Goal: Answer question/provide support

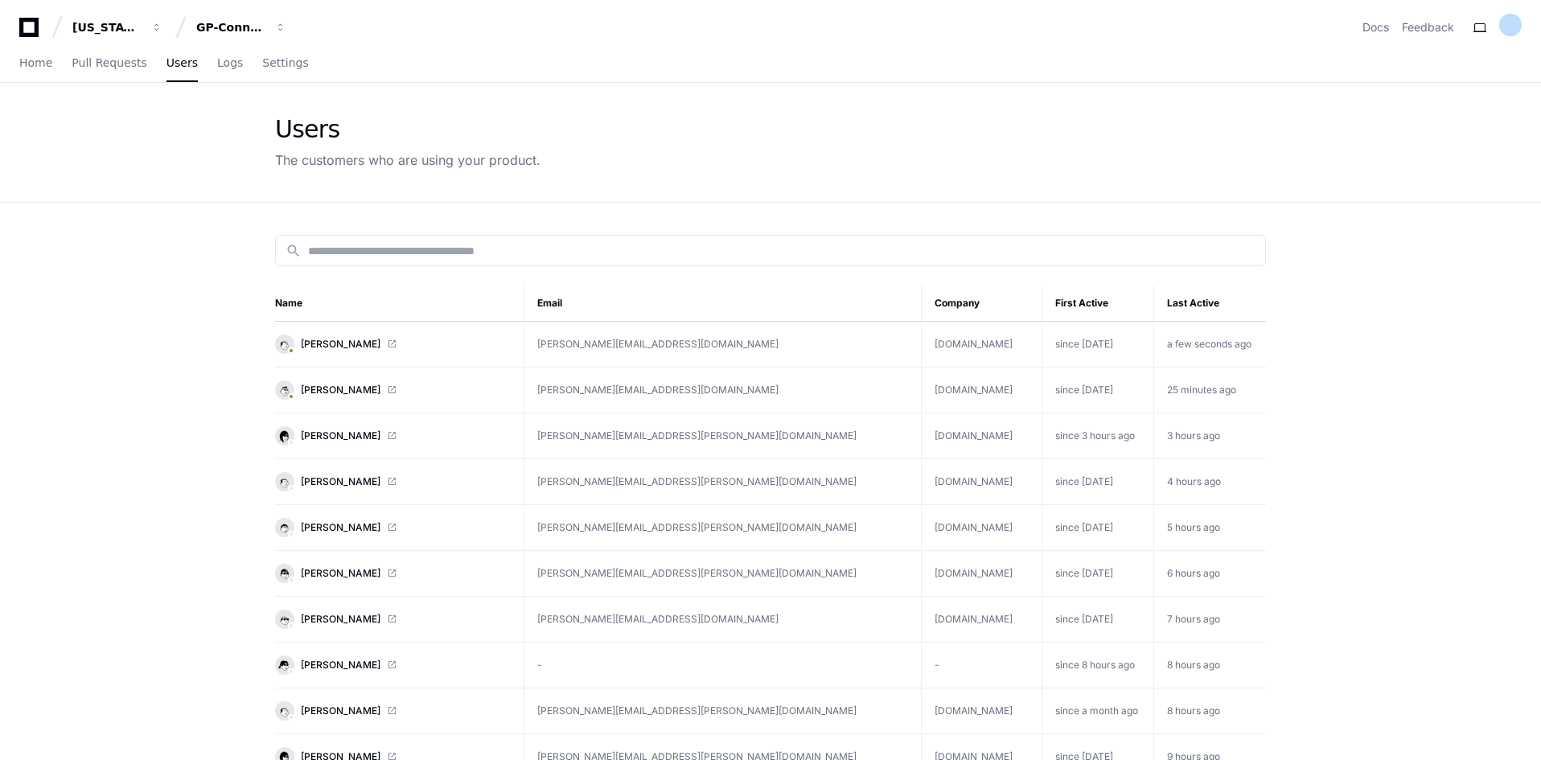
click at [410, 347] on link "[PERSON_NAME]" at bounding box center [393, 344] width 236 height 19
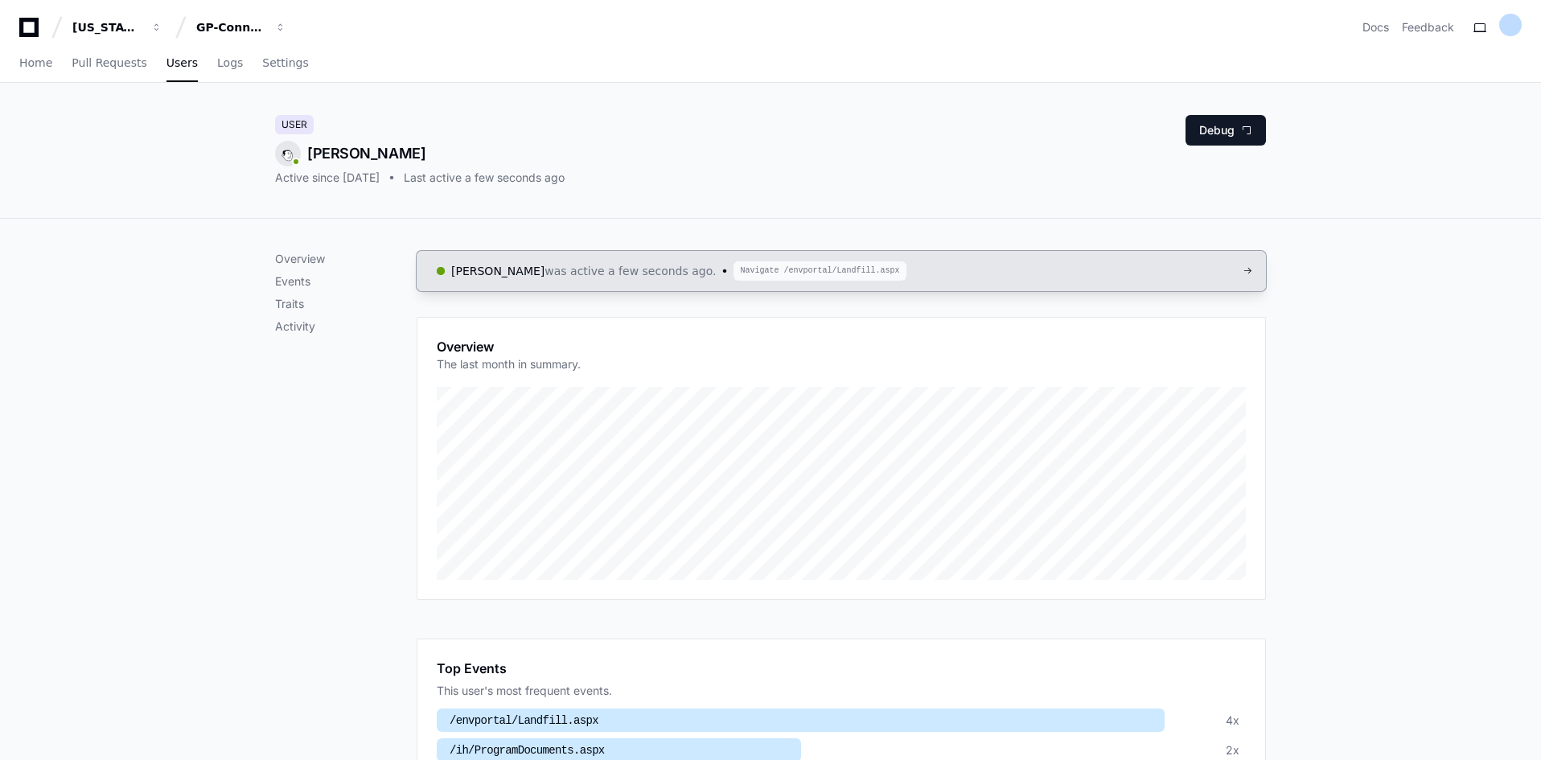
click at [653, 264] on span "was active a few seconds ago." at bounding box center [630, 271] width 171 height 16
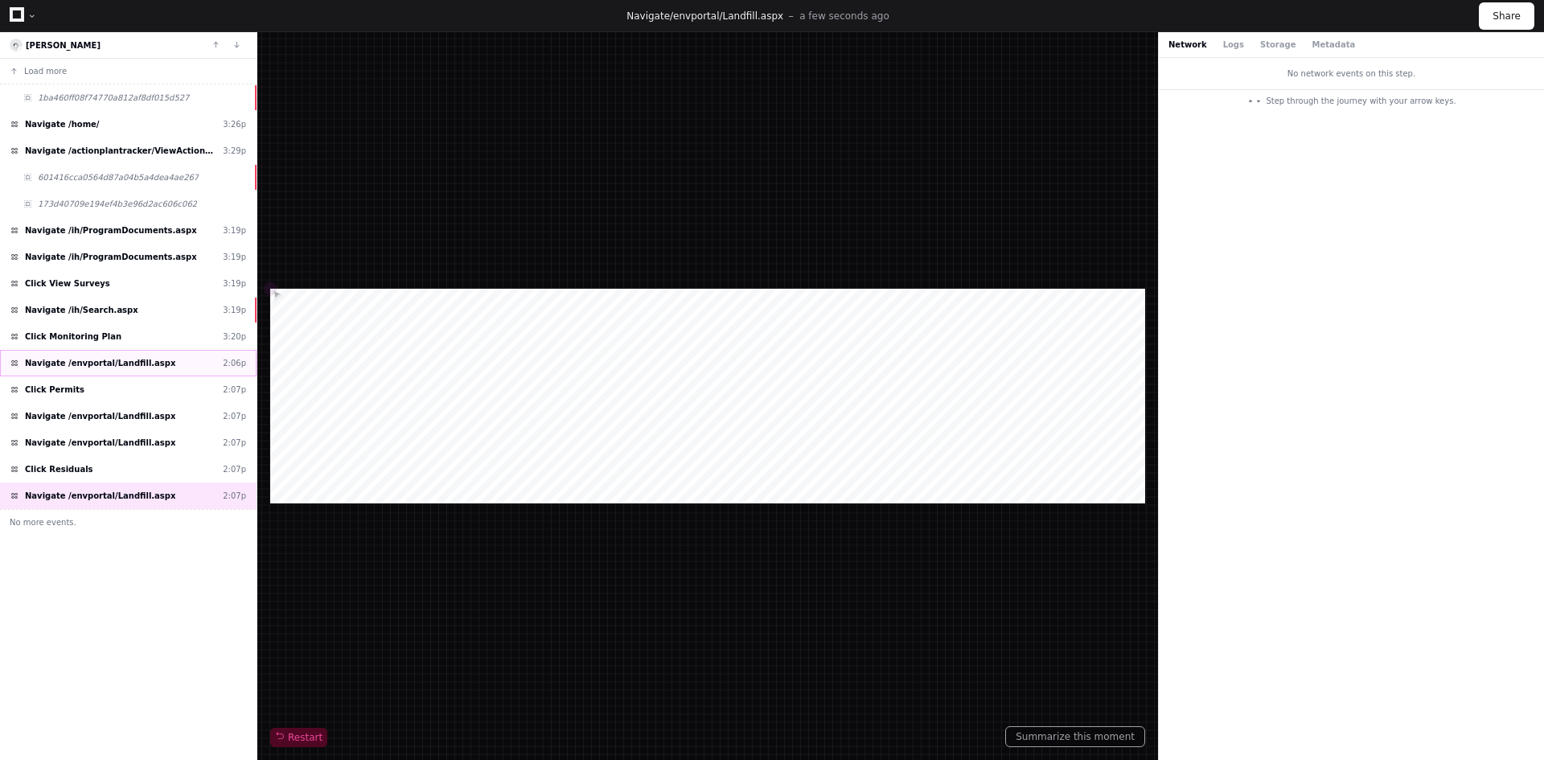
click at [110, 364] on span "Navigate /envportal/Landfill.aspx" at bounding box center [100, 363] width 150 height 12
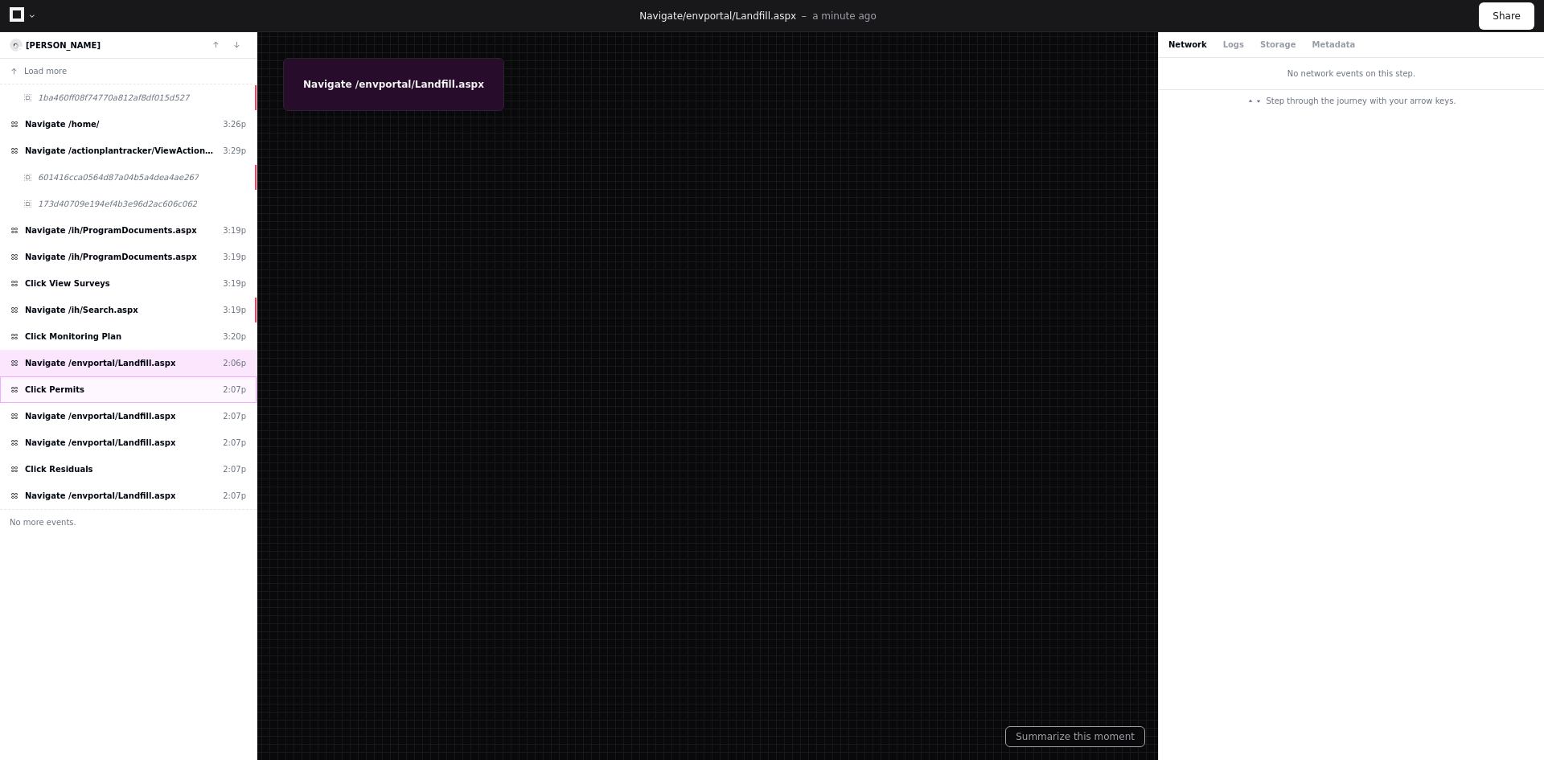
click at [70, 391] on span "Click Permits" at bounding box center [55, 390] width 60 height 12
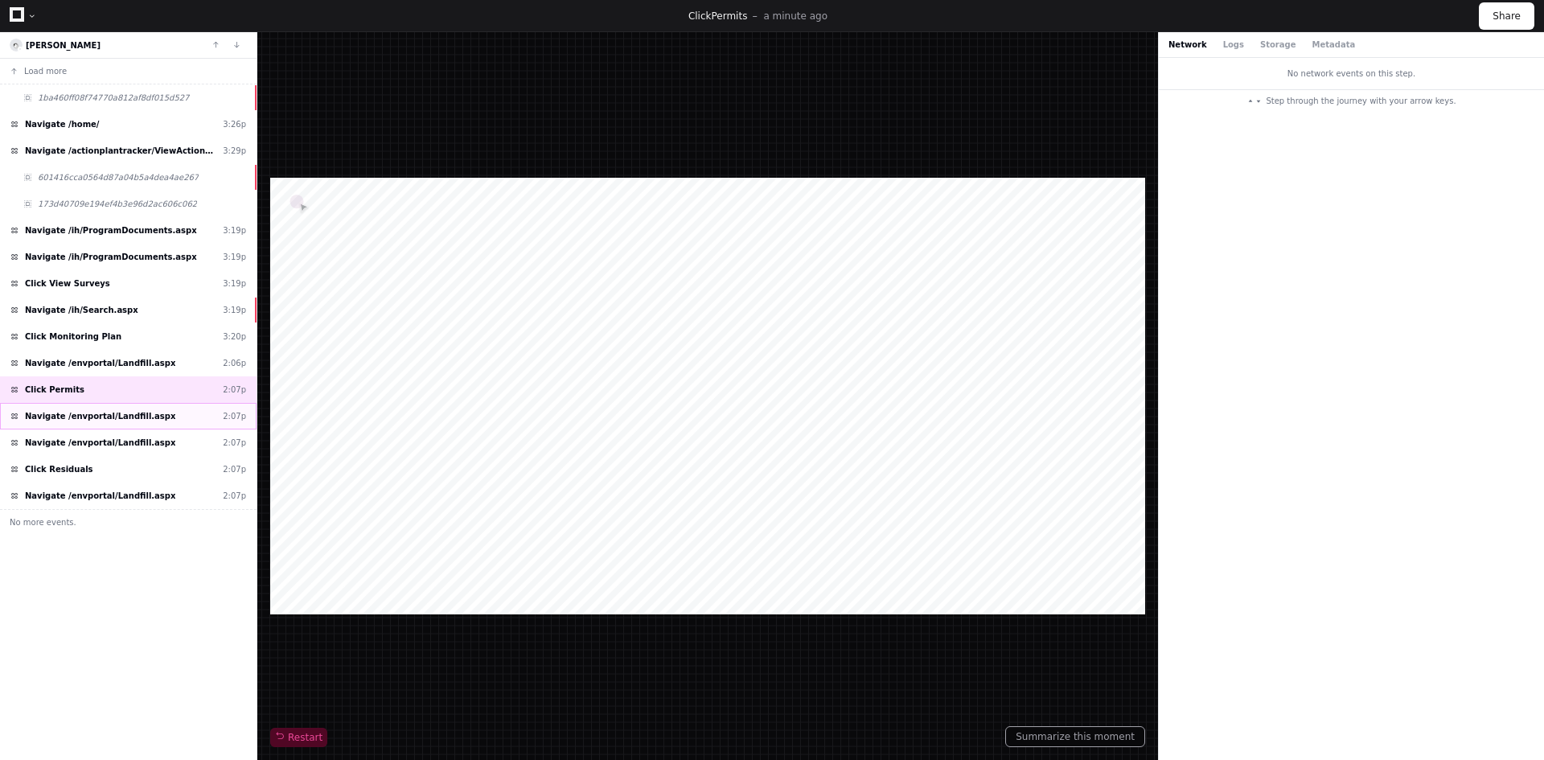
click at [88, 417] on span "Navigate /envportal/Landfill.aspx" at bounding box center [100, 416] width 150 height 12
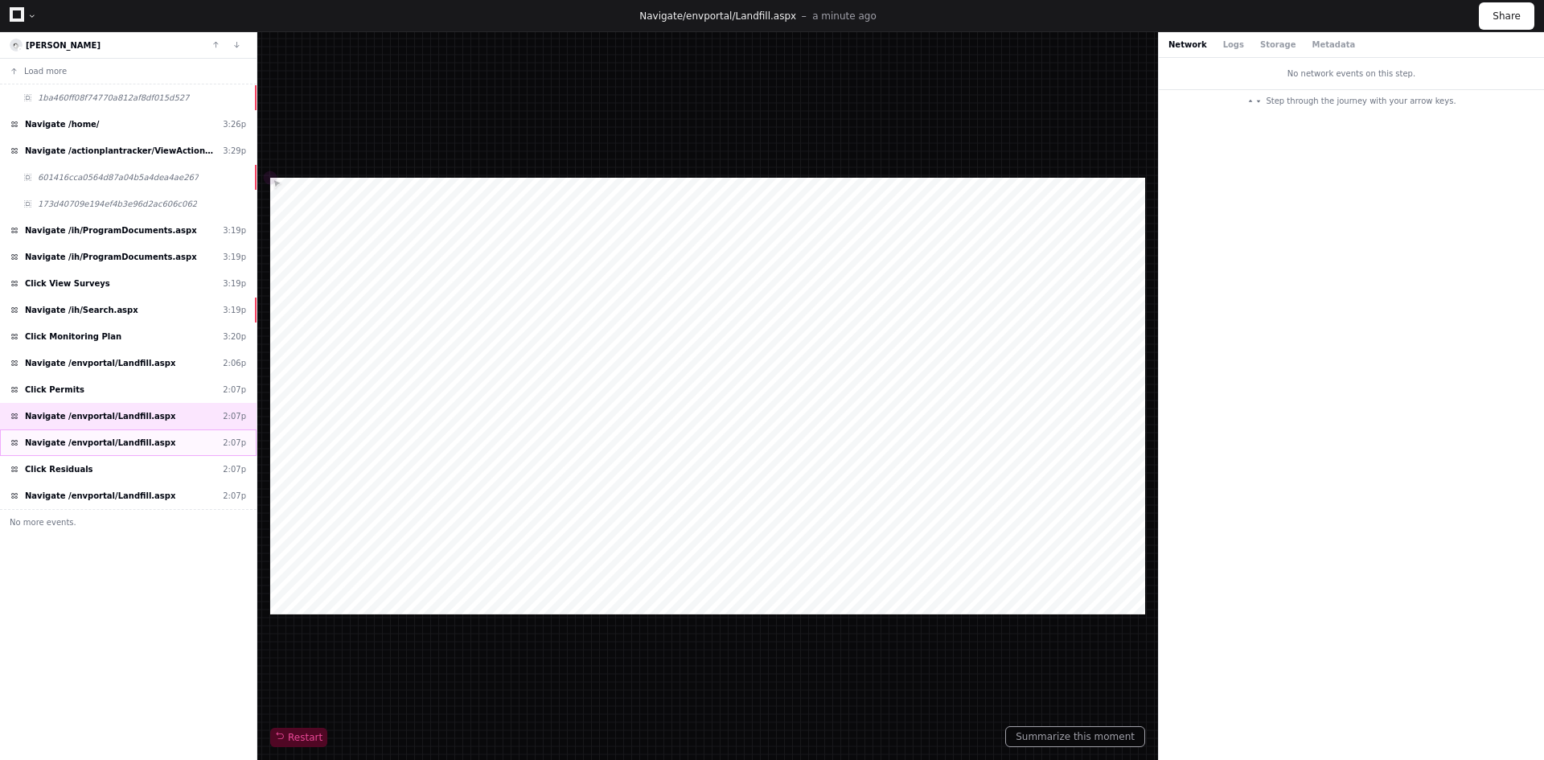
click at [105, 443] on span "Navigate /envportal/Landfill.aspx" at bounding box center [100, 443] width 150 height 12
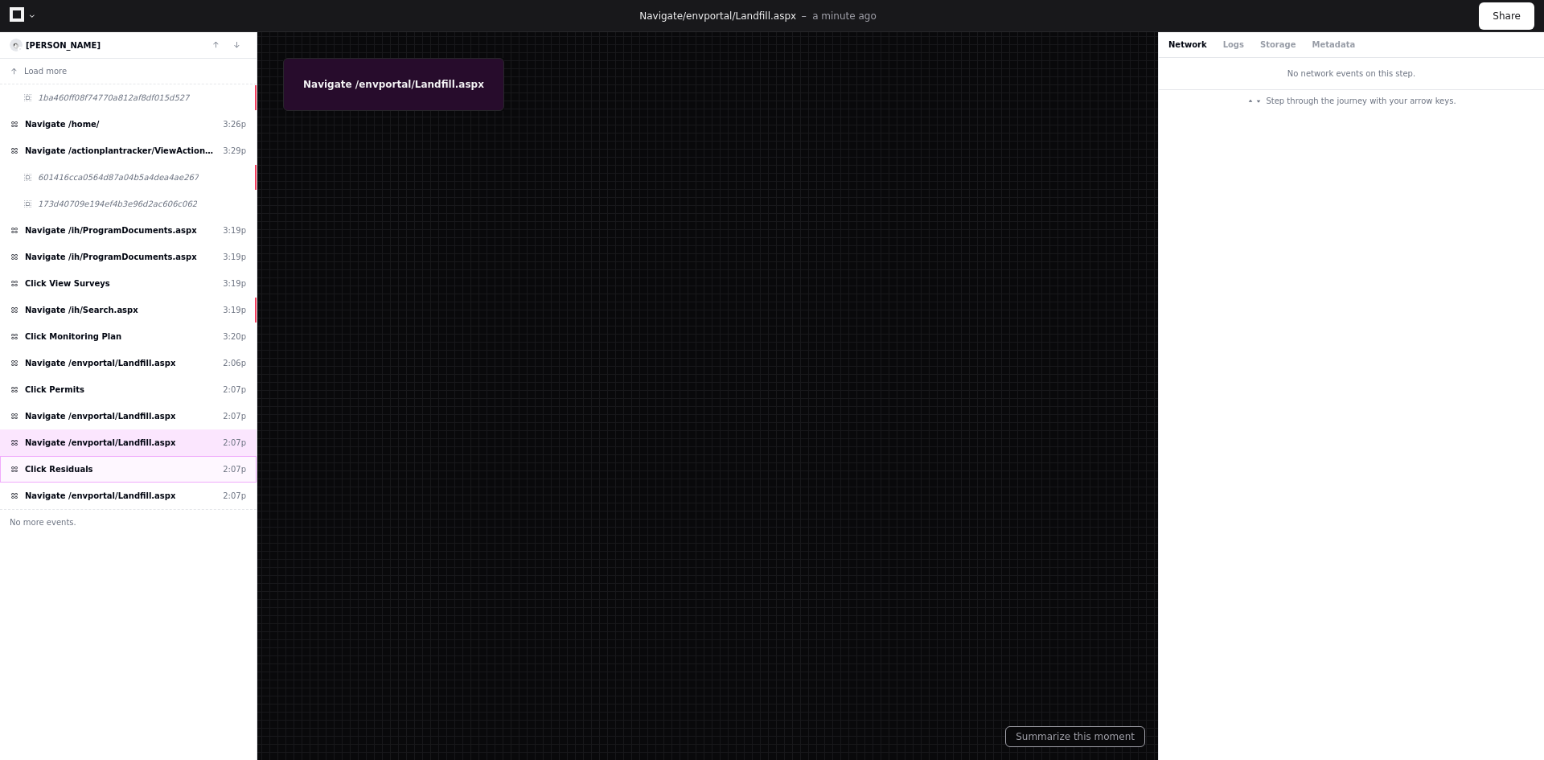
click at [118, 466] on div "Click Residuals 2:07p" at bounding box center [128, 469] width 257 height 27
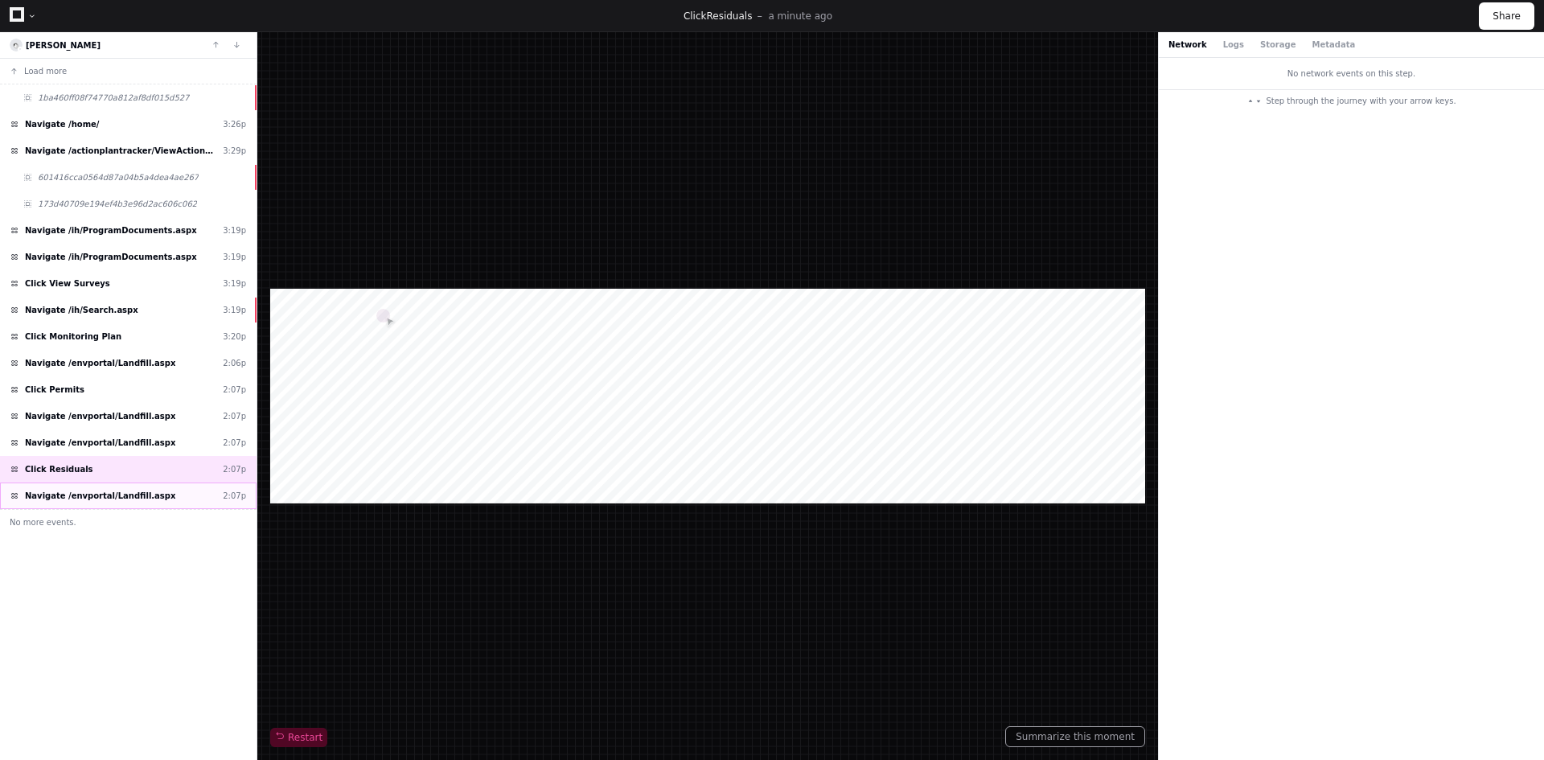
click at [151, 491] on div "Navigate /envportal/Landfill.aspx 2:07p" at bounding box center [128, 496] width 257 height 27
